Goal: Use online tool/utility: Utilize a website feature to perform a specific function

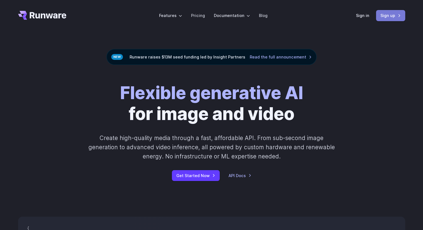
drag, startPoint x: 394, startPoint y: 15, endPoint x: 407, endPoint y: 67, distance: 52.9
click at [394, 15] on link "Sign up" at bounding box center [390, 15] width 29 height 11
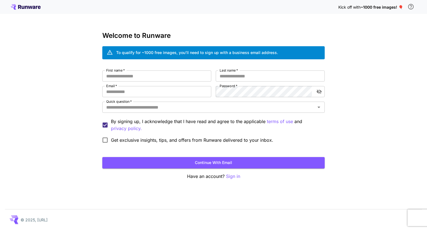
click at [16, 7] on icon at bounding box center [26, 7] width 30 height 6
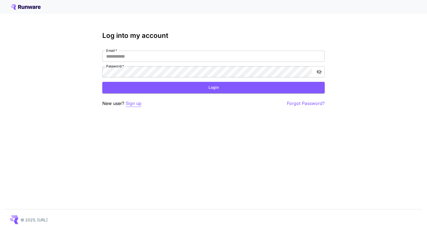
click at [129, 104] on p "Sign up" at bounding box center [134, 103] width 16 height 7
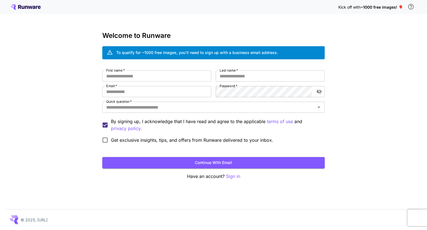
click at [30, 12] on div "Kick off with ~1000 free images! 🎈" at bounding box center [214, 7] width 406 height 12
click at [41, 7] on div "Kick off with ~1000 free images! 🎈" at bounding box center [214, 7] width 406 height 12
click at [32, 7] on icon at bounding box center [26, 7] width 30 height 6
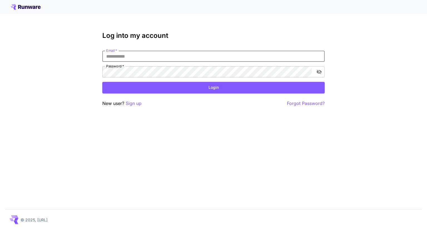
click at [118, 56] on input "Email   *" at bounding box center [213, 56] width 223 height 11
type input "**********"
click at [214, 89] on button "Login" at bounding box center [213, 87] width 223 height 11
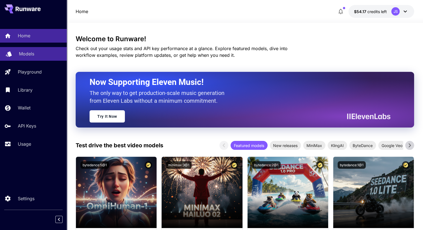
click at [38, 51] on div "Models" at bounding box center [40, 53] width 43 height 7
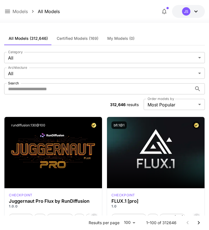
click at [7, 14] on icon at bounding box center [7, 11] width 7 height 7
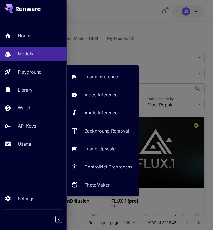
drag, startPoint x: 27, startPoint y: 68, endPoint x: 57, endPoint y: 81, distance: 33.5
click at [27, 68] on link "Playground" at bounding box center [33, 72] width 67 height 14
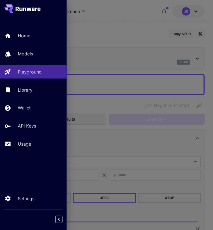
type input "**********"
click at [122, 53] on div at bounding box center [106, 115] width 213 height 230
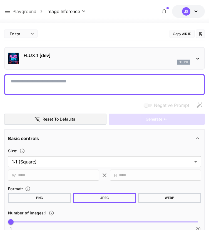
click at [142, 53] on p "FLUX.1 [dev]" at bounding box center [107, 55] width 166 height 7
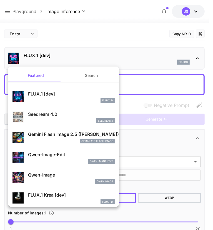
click at [86, 36] on div at bounding box center [106, 115] width 213 height 230
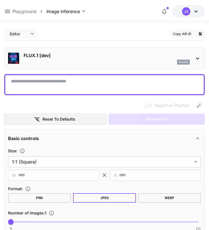
click at [100, 62] on div "flux1d" at bounding box center [107, 62] width 166 height 5
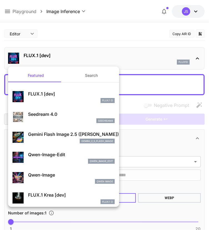
click at [90, 75] on button "Search" at bounding box center [92, 75] width 56 height 13
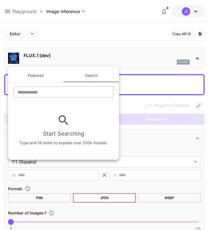
click at [58, 90] on input "text" at bounding box center [64, 92] width 100 height 11
drag, startPoint x: 157, startPoint y: 24, endPoint x: 133, endPoint y: 44, distance: 31.6
click at [157, 24] on div at bounding box center [106, 115] width 213 height 230
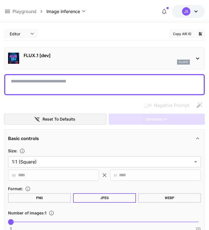
click at [97, 85] on textarea "Negative Prompt" at bounding box center [105, 84] width 188 height 13
click at [90, 65] on div "FLUX.1 [dev] flux1d" at bounding box center [104, 58] width 193 height 17
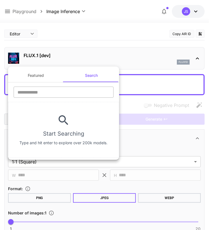
click at [51, 89] on input "text" at bounding box center [64, 92] width 100 height 11
type input "****"
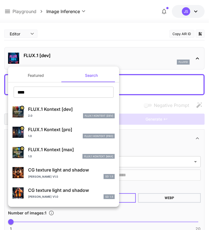
click at [121, 39] on div at bounding box center [106, 115] width 213 height 230
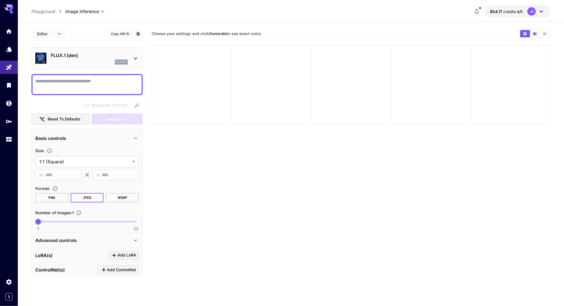
drag, startPoint x: 405, startPoint y: 3, endPoint x: 300, endPoint y: 204, distance: 226.8
click at [299, 202] on section "Choose your settings and click Generate to see exact costs." at bounding box center [351, 180] width 399 height 306
drag, startPoint x: 486, startPoint y: 180, endPoint x: 416, endPoint y: 148, distance: 76.8
click at [427, 180] on section "Choose your settings and click Generate to see exact costs." at bounding box center [351, 180] width 399 height 306
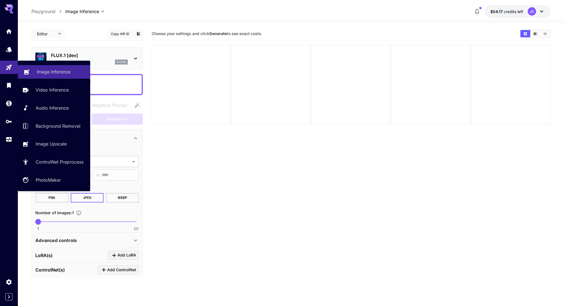
click at [76, 72] on div "Image Inference" at bounding box center [61, 71] width 49 height 7
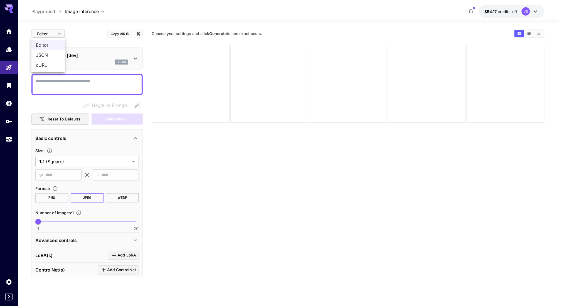
click at [54, 34] on body "**********" at bounding box center [282, 175] width 564 height 350
click at [58, 33] on div at bounding box center [285, 153] width 570 height 306
click at [114, 57] on p "FLUX.1 [dev]" at bounding box center [89, 55] width 77 height 7
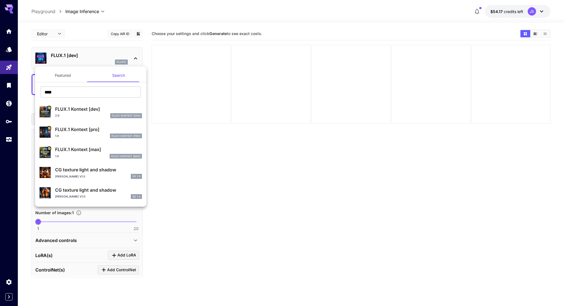
click at [114, 57] on div at bounding box center [285, 153] width 570 height 306
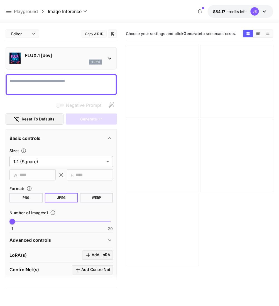
click at [26, 36] on body "**********" at bounding box center [139, 175] width 279 height 350
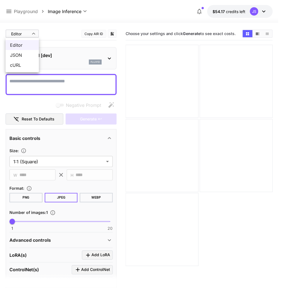
click at [31, 36] on div at bounding box center [142, 153] width 284 height 306
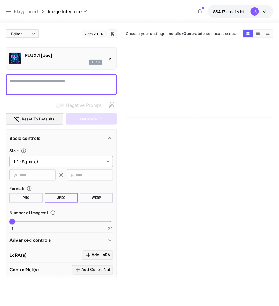
click at [63, 61] on div "flux1d" at bounding box center [63, 62] width 77 height 5
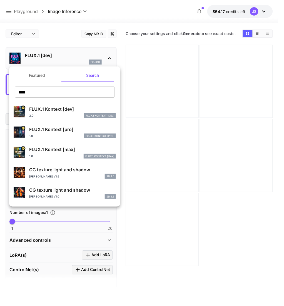
click at [40, 77] on button "Featured" at bounding box center [37, 75] width 56 height 13
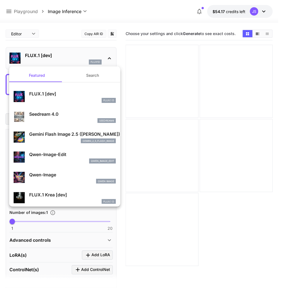
click at [59, 40] on div at bounding box center [142, 153] width 284 height 306
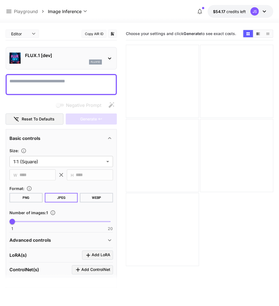
click at [65, 83] on textarea "Negative Prompt" at bounding box center [61, 84] width 104 height 13
click at [65, 11] on body "**********" at bounding box center [139, 175] width 279 height 350
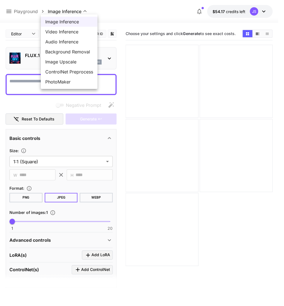
click at [65, 11] on div at bounding box center [142, 153] width 284 height 306
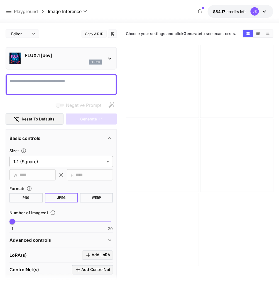
click at [43, 57] on p "FLUX.1 [dev]" at bounding box center [63, 55] width 77 height 7
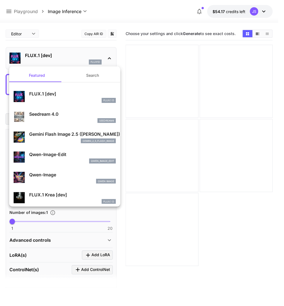
click at [80, 74] on button "Search" at bounding box center [93, 75] width 56 height 13
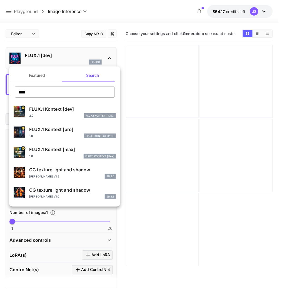
click at [44, 94] on input "****" at bounding box center [65, 92] width 100 height 11
type input "*"
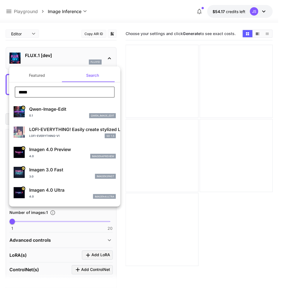
click at [45, 92] on input "*****" at bounding box center [65, 92] width 100 height 11
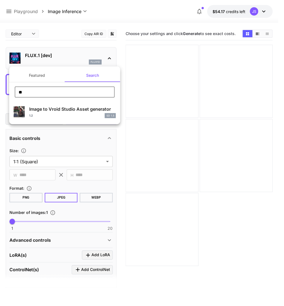
type input "*"
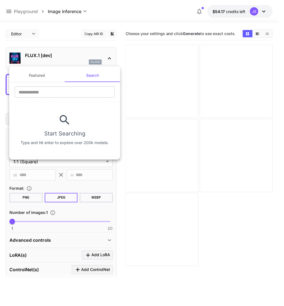
click at [45, 33] on div at bounding box center [142, 153] width 284 height 306
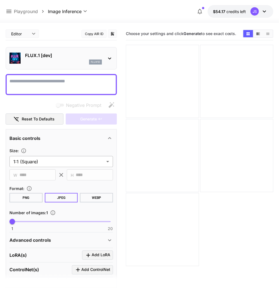
click at [62, 159] on body "**********" at bounding box center [139, 175] width 279 height 350
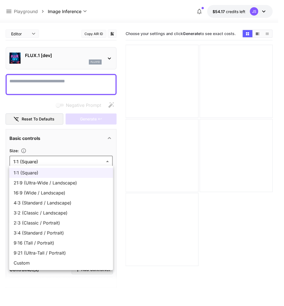
click at [62, 159] on div at bounding box center [142, 153] width 284 height 306
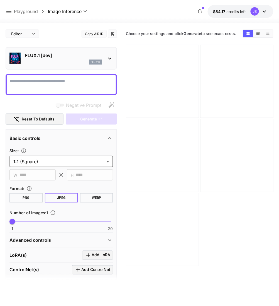
click at [31, 14] on p "Playground" at bounding box center [26, 11] width 24 height 7
click at [23, 11] on p "Playground" at bounding box center [26, 11] width 24 height 7
click at [8, 11] on icon at bounding box center [8, 11] width 5 height 3
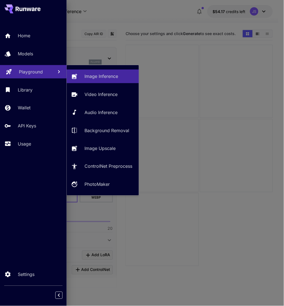
click at [36, 73] on p "Playground" at bounding box center [31, 71] width 24 height 7
click at [104, 77] on p "Image Inference" at bounding box center [103, 76] width 34 height 7
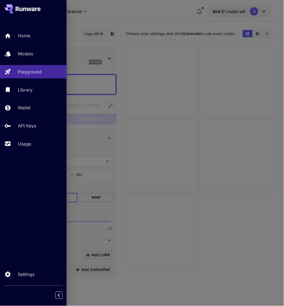
click at [162, 160] on div at bounding box center [142, 153] width 284 height 306
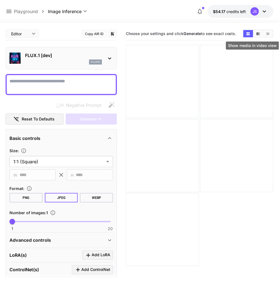
click at [260, 35] on icon "Show media in video view" at bounding box center [258, 34] width 4 height 4
click at [272, 35] on button "Show media in list view" at bounding box center [268, 33] width 10 height 7
click at [242, 34] on div "Choose your settings and click Generate to see exact costs." at bounding box center [200, 34] width 148 height 8
click at [246, 32] on button "Show media in grid view" at bounding box center [248, 33] width 10 height 7
click at [38, 120] on button "Reset to defaults" at bounding box center [35, 119] width 58 height 11
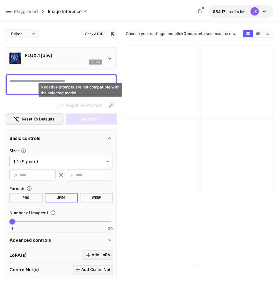
click at [90, 103] on span "Negative Prompt" at bounding box center [83, 105] width 35 height 7
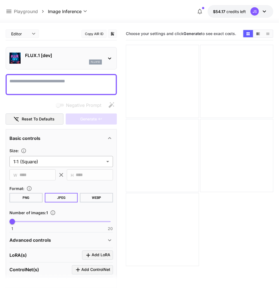
click at [43, 162] on body "**********" at bounding box center [139, 175] width 279 height 350
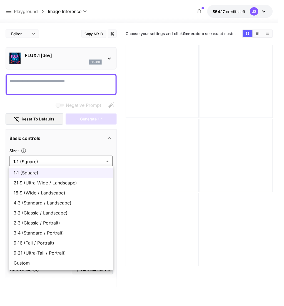
click at [61, 157] on div at bounding box center [142, 153] width 284 height 306
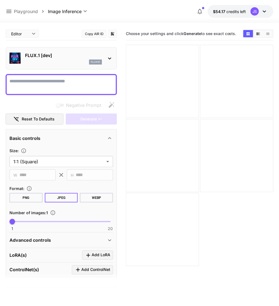
click at [54, 56] on p "FLUX.1 [dev]" at bounding box center [63, 55] width 77 height 7
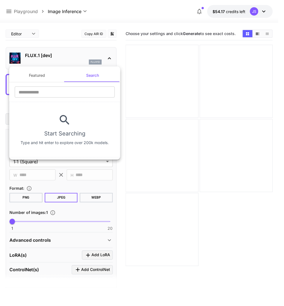
click at [42, 72] on button "Featured" at bounding box center [37, 75] width 56 height 13
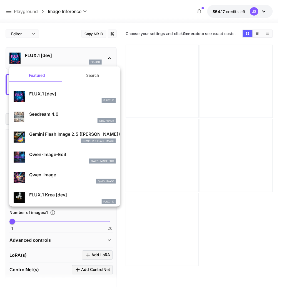
click at [55, 42] on div at bounding box center [142, 153] width 284 height 306
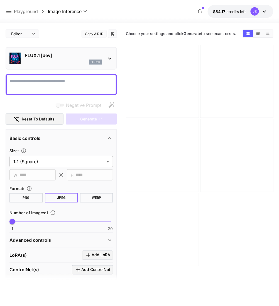
click at [74, 54] on p "FLUX.1 [dev]" at bounding box center [63, 55] width 77 height 7
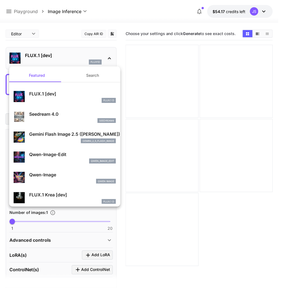
click at [74, 54] on div at bounding box center [142, 153] width 284 height 306
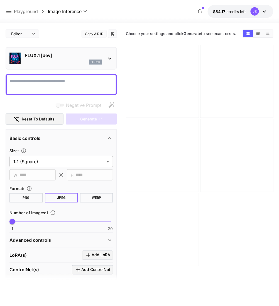
click at [31, 197] on button "PNG" at bounding box center [25, 197] width 33 height 9
drag, startPoint x: 186, startPoint y: 30, endPoint x: 192, endPoint y: 34, distance: 6.9
click at [187, 31] on div "Choose your settings and click Generate to see exact costs." at bounding box center [200, 34] width 148 height 8
click at [198, 34] on b "Generate" at bounding box center [192, 33] width 18 height 5
click at [59, 86] on textarea "Negative Prompt" at bounding box center [61, 84] width 104 height 13
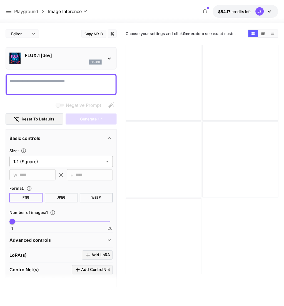
click at [26, 33] on body "**********" at bounding box center [142, 175] width 284 height 350
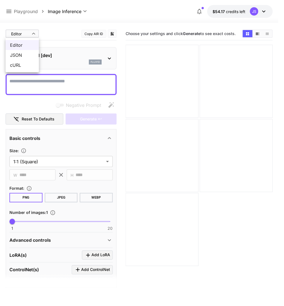
click at [27, 33] on div at bounding box center [142, 153] width 284 height 306
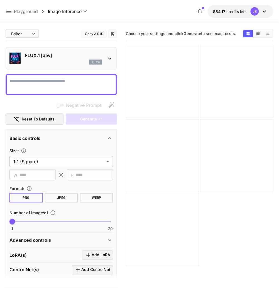
click at [48, 55] on p "FLUX.1 [dev]" at bounding box center [63, 55] width 77 height 7
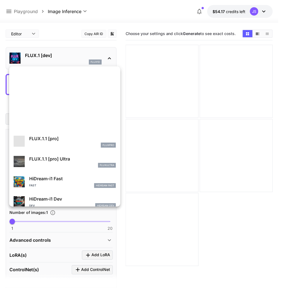
scroll to position [301, 0]
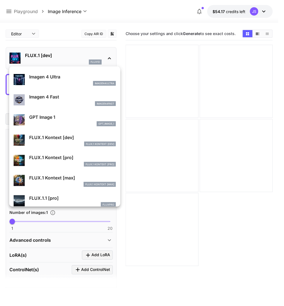
click at [73, 45] on div at bounding box center [142, 153] width 284 height 306
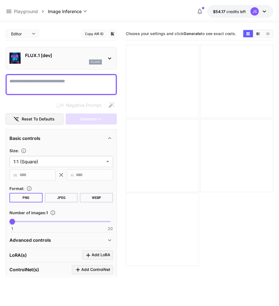
click at [58, 85] on textarea "Negative Prompt" at bounding box center [61, 84] width 104 height 13
click at [70, 62] on div "flux1d" at bounding box center [63, 62] width 77 height 5
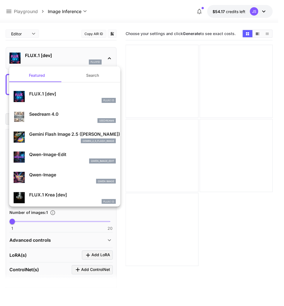
click at [231, 159] on div at bounding box center [142, 153] width 284 height 306
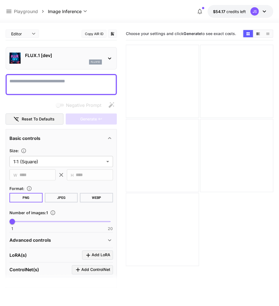
click at [77, 65] on div "FLUX.1 [dev] flux1d" at bounding box center [61, 58] width 104 height 17
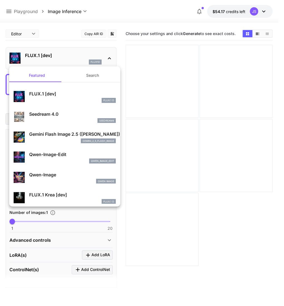
click at [85, 73] on button "Search" at bounding box center [93, 75] width 56 height 13
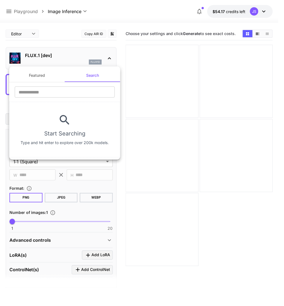
click at [55, 80] on button "Featured" at bounding box center [37, 75] width 56 height 13
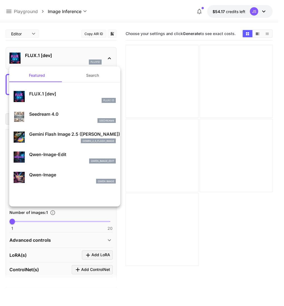
click at [59, 91] on p "FLUX.1 [dev]" at bounding box center [72, 93] width 87 height 7
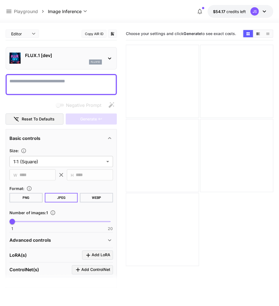
click at [78, 65] on div "FLUX.1 [dev] flux1d" at bounding box center [61, 58] width 104 height 17
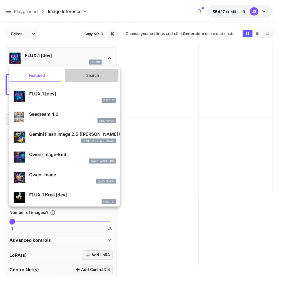
click at [85, 75] on button "Search" at bounding box center [93, 75] width 56 height 13
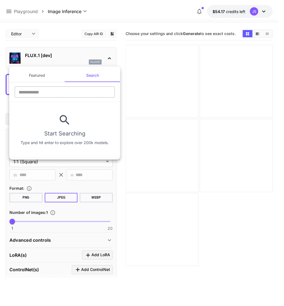
click at [68, 94] on input "text" at bounding box center [65, 92] width 100 height 11
click at [41, 109] on section "Start Searching Type and hit enter to explore over 200k models." at bounding box center [64, 130] width 111 height 56
click at [29, 72] on button "Featured" at bounding box center [37, 75] width 56 height 13
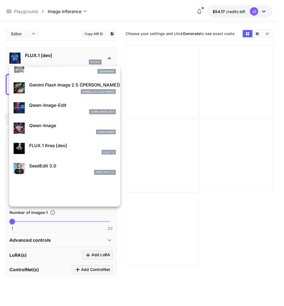
scroll to position [5, 0]
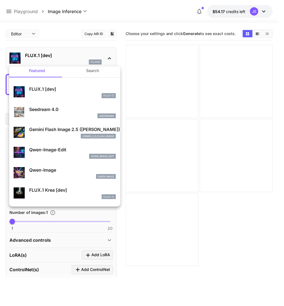
click at [95, 72] on button "Search" at bounding box center [93, 70] width 56 height 13
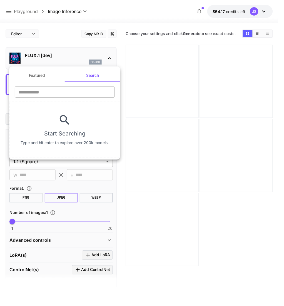
scroll to position [0, 0]
click at [58, 93] on input "text" at bounding box center [65, 92] width 100 height 11
type input "*****"
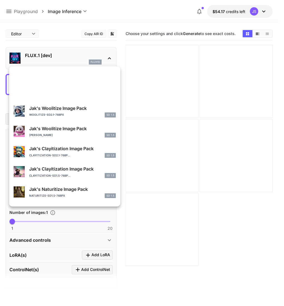
scroll to position [506, 0]
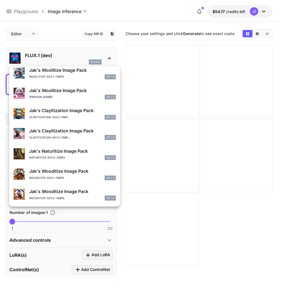
click at [37, 58] on div at bounding box center [142, 153] width 284 height 306
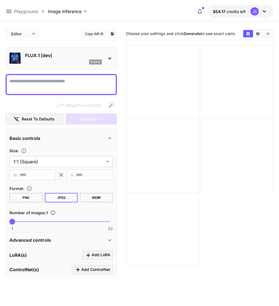
click at [40, 55] on p "FLUX.1 [dev]" at bounding box center [63, 55] width 77 height 7
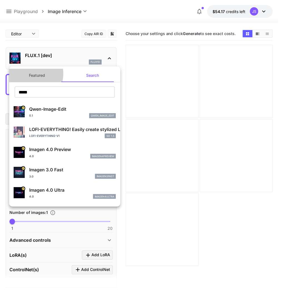
click at [29, 74] on button "Featured" at bounding box center [37, 75] width 56 height 13
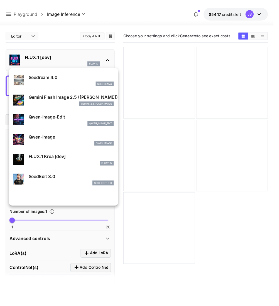
scroll to position [0, 0]
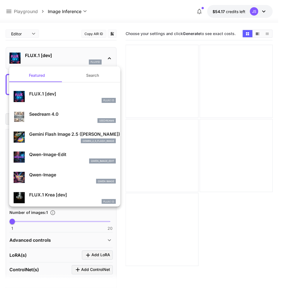
click at [61, 181] on div "Qwen Image" at bounding box center [72, 181] width 87 height 5
type input "**"
type input "***"
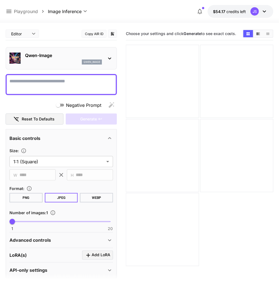
click at [69, 104] on span "Negative Prompt" at bounding box center [83, 105] width 35 height 7
click at [69, 105] on span "Negative Prompt" at bounding box center [83, 105] width 35 height 7
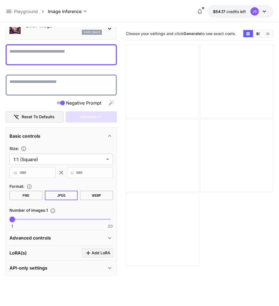
scroll to position [30, 0]
click at [44, 230] on p "Advanced controls" at bounding box center [29, 238] width 41 height 7
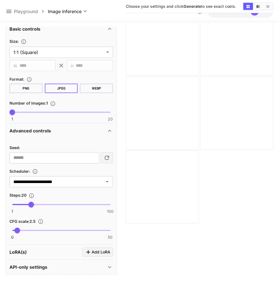
scroll to position [44, 0]
click at [40, 230] on div "LoRA(s) Add LoRA" at bounding box center [61, 252] width 104 height 9
click at [48, 230] on div "API-only settings" at bounding box center [61, 267] width 104 height 13
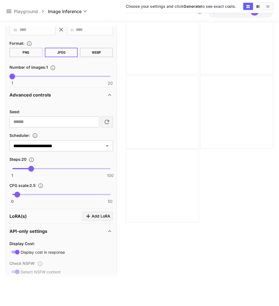
scroll to position [231, 0]
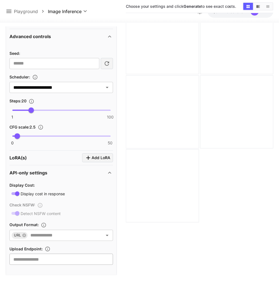
click at [55, 230] on input "text" at bounding box center [61, 259] width 104 height 11
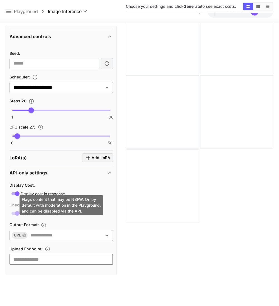
scroll to position [119, 0]
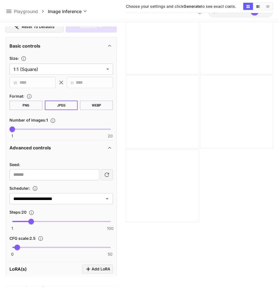
click at [25, 102] on button "PNG" at bounding box center [25, 105] width 33 height 9
click at [87, 198] on input "**********" at bounding box center [53, 199] width 84 height 8
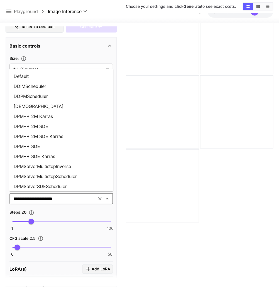
scroll to position [180, 0]
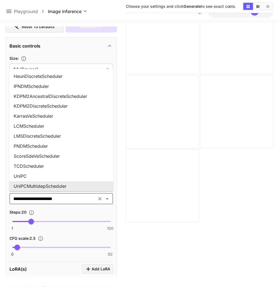
click at [87, 198] on input "**********" at bounding box center [53, 199] width 84 height 8
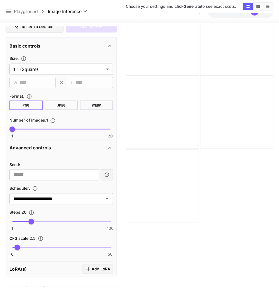
click at [164, 216] on div at bounding box center [162, 185] width 73 height 73
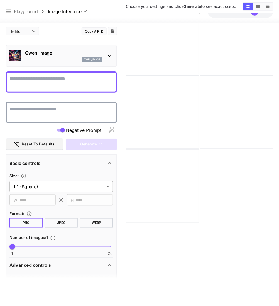
scroll to position [0, 0]
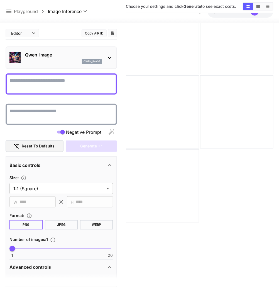
click at [194, 45] on div at bounding box center [162, 37] width 73 height 73
click at [164, 56] on div at bounding box center [162, 37] width 73 height 73
click at [172, 64] on div at bounding box center [162, 37] width 73 height 73
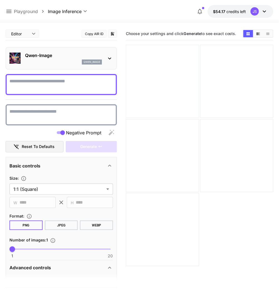
click at [174, 110] on div at bounding box center [162, 81] width 73 height 73
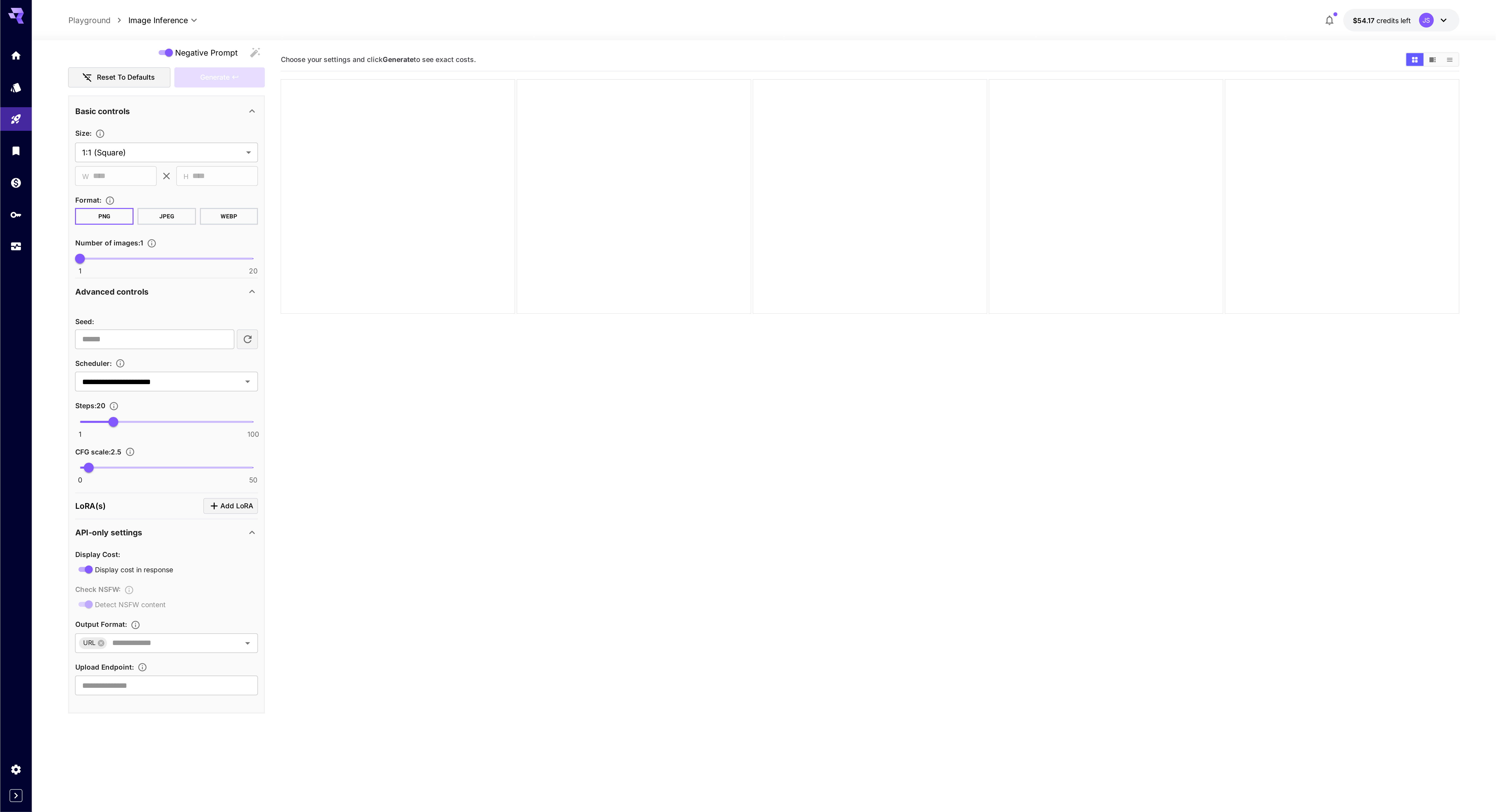
scroll to position [92, 0]
drag, startPoint x: 498, startPoint y: 0, endPoint x: 254, endPoint y: 213, distance: 323.9
click at [254, 203] on section "Choose your settings and click Generate to see exact costs." at bounding box center [435, 226] width 589 height 406
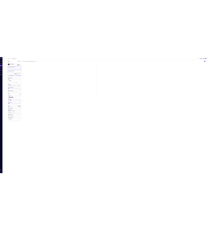
scroll to position [0, 0]
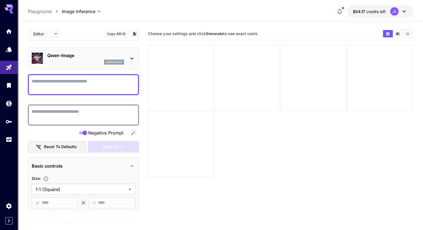
click at [191, 65] on div at bounding box center [181, 78] width 66 height 66
click at [348, 63] on div at bounding box center [381, 78] width 66 height 66
drag, startPoint x: 323, startPoint y: 63, endPoint x: 314, endPoint y: 62, distance: 9.5
click at [348, 62] on div at bounding box center [381, 78] width 66 height 66
click at [141, 78] on main "**********" at bounding box center [220, 144] width 385 height 234
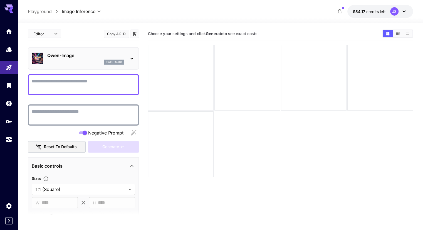
click at [163, 80] on div at bounding box center [181, 78] width 66 height 66
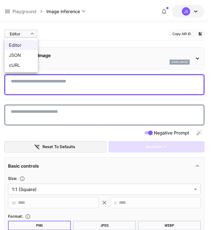
click at [27, 43] on span "Editor" at bounding box center [21, 45] width 24 height 7
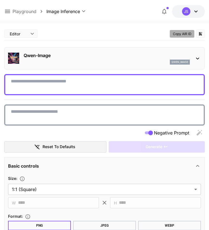
click at [181, 32] on button "Copy AIR ID" at bounding box center [182, 34] width 25 height 8
click at [201, 33] on icon "Add to library" at bounding box center [200, 33] width 5 height 5
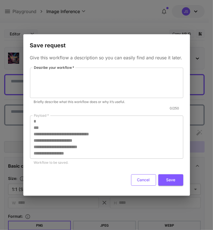
click at [147, 181] on button "Cancel" at bounding box center [143, 179] width 25 height 11
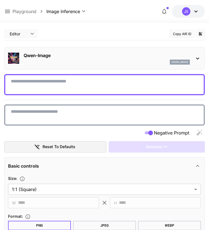
click at [24, 83] on textarea "Negative Prompt" at bounding box center [105, 84] width 188 height 13
paste textarea "**********"
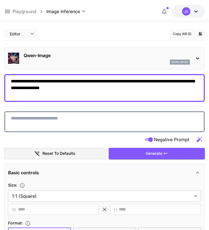
type textarea "**********"
click at [39, 112] on div at bounding box center [104, 121] width 201 height 21
click at [35, 119] on textarea "Negative Prompt" at bounding box center [105, 121] width 188 height 13
paste textarea "**********"
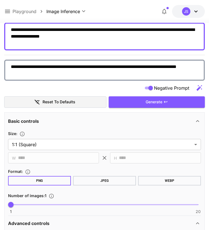
scroll to position [83, 0]
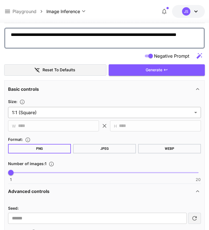
type textarea "**********"
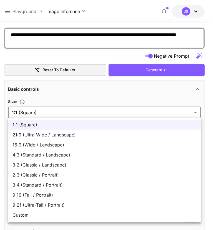
click at [36, 143] on span "16:9 (Wide / Landscape)" at bounding box center [105, 144] width 185 height 7
type input "**********"
type input "****"
type input "***"
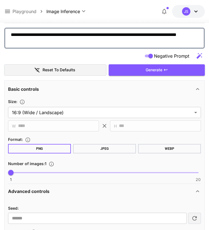
click at [111, 148] on button "JPEG" at bounding box center [104, 148] width 63 height 9
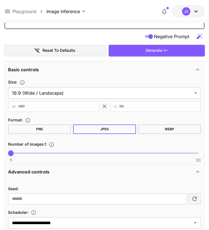
scroll to position [139, 0]
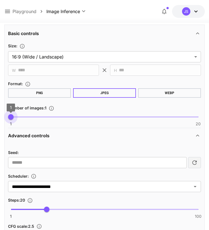
type input "*"
drag, startPoint x: 10, startPoint y: 117, endPoint x: -57, endPoint y: 119, distance: 67.1
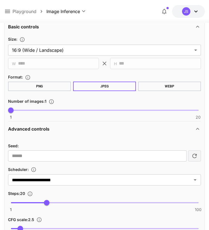
scroll to position [167, 0]
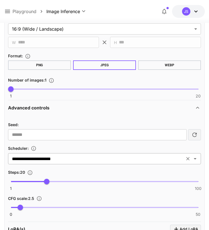
click at [52, 159] on input "**********" at bounding box center [96, 159] width 173 height 8
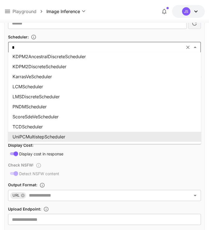
scroll to position [193, 0]
type input "**"
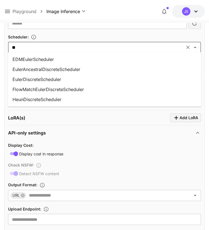
scroll to position [0, 0]
click at [76, 70] on li "EulerAncestralDiscreteScheduler" at bounding box center [104, 69] width 193 height 10
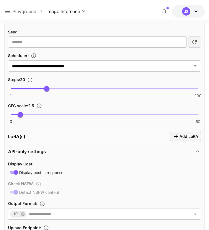
scroll to position [250, 0]
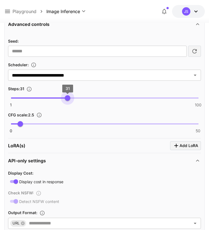
type input "**"
drag, startPoint x: 51, startPoint y: 99, endPoint x: 66, endPoint y: 99, distance: 14.8
click at [66, 99] on span "30" at bounding box center [66, 98] width 6 height 6
type input "***"
drag, startPoint x: 62, startPoint y: 125, endPoint x: 39, endPoint y: 125, distance: 23.1
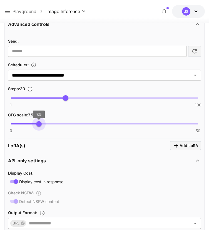
click at [39, 125] on span "7.5" at bounding box center [39, 124] width 6 height 6
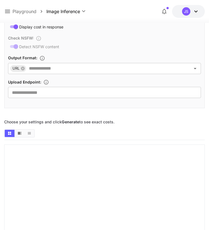
scroll to position [362, 0]
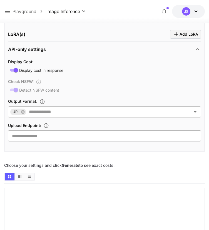
click at [40, 131] on input "text" at bounding box center [104, 135] width 193 height 11
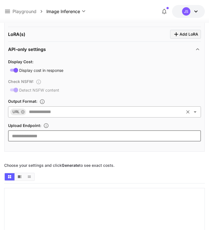
click at [18, 110] on span "URL" at bounding box center [15, 112] width 11 height 6
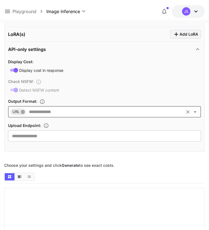
click at [21, 110] on icon at bounding box center [23, 112] width 4 height 4
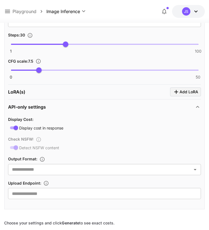
scroll to position [278, 0]
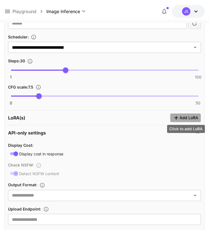
click at [190, 115] on span "Add LoRA" at bounding box center [189, 117] width 19 height 7
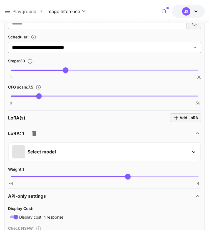
click at [43, 152] on p "Select model" at bounding box center [42, 151] width 28 height 7
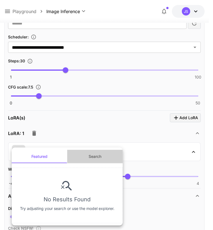
click at [88, 152] on button "Search" at bounding box center [95, 156] width 56 height 13
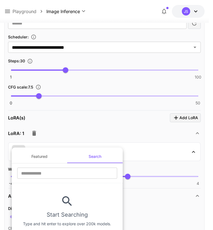
click at [89, 135] on div at bounding box center [106, 115] width 213 height 230
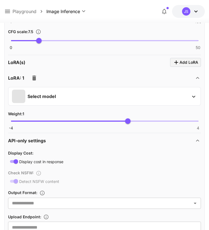
scroll to position [334, 0]
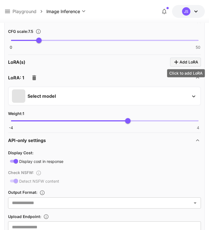
click at [177, 64] on button "Add LoRA" at bounding box center [185, 62] width 31 height 9
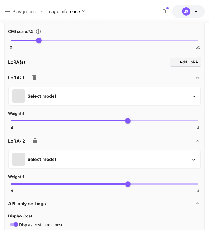
click at [39, 77] on div at bounding box center [34, 77] width 11 height 11
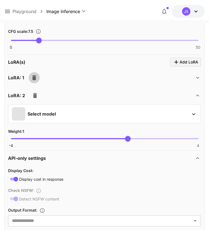
click at [36, 77] on icon "button" at bounding box center [34, 77] width 7 height 7
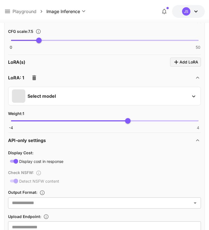
click at [36, 77] on icon "button" at bounding box center [34, 77] width 7 height 7
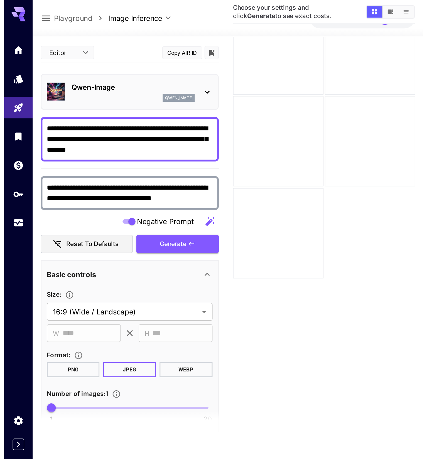
scroll to position [44, 0]
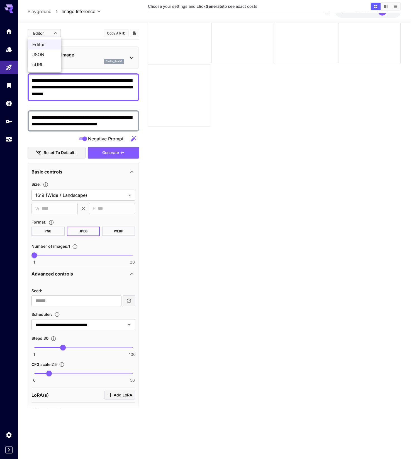
click at [50, 30] on body "**********" at bounding box center [209, 207] width 419 height 503
